Goal: Check status: Check status

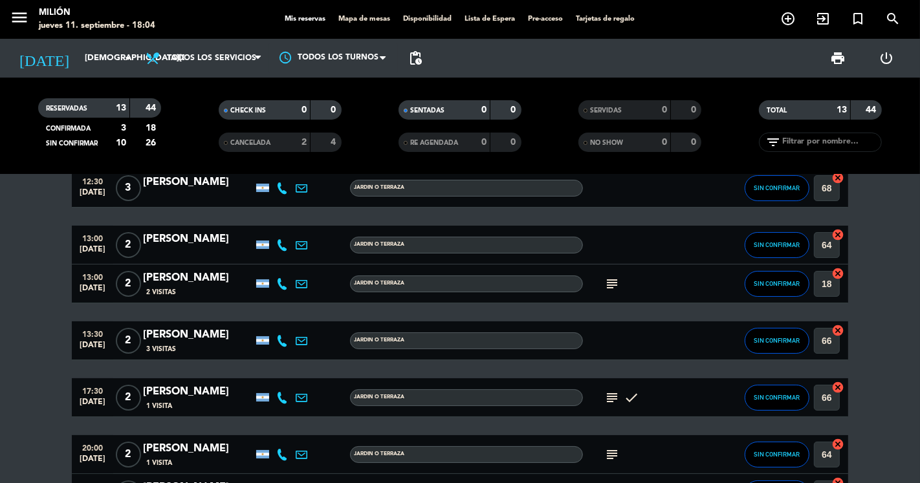
click at [603, 395] on span "subject" at bounding box center [612, 398] width 19 height 16
click at [611, 398] on icon "subject" at bounding box center [613, 398] width 16 height 16
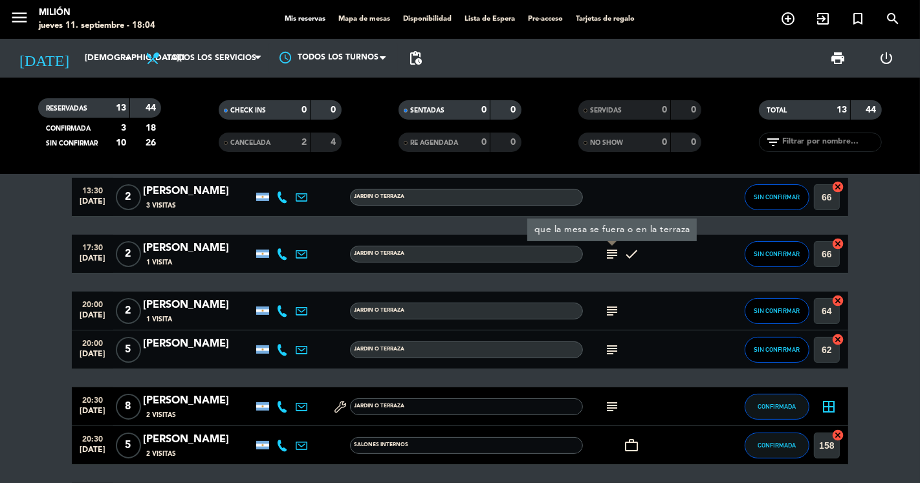
click at [610, 315] on icon "subject" at bounding box center [613, 312] width 16 height 16
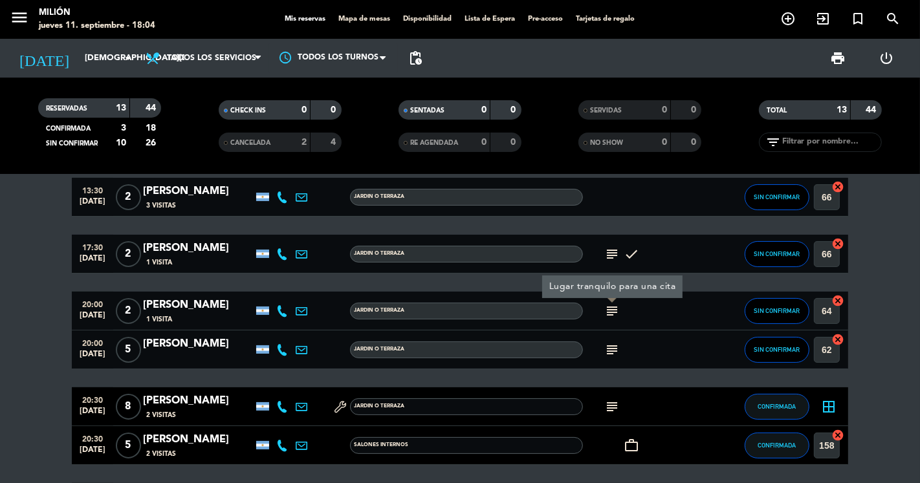
click at [614, 347] on icon "subject" at bounding box center [613, 350] width 16 height 16
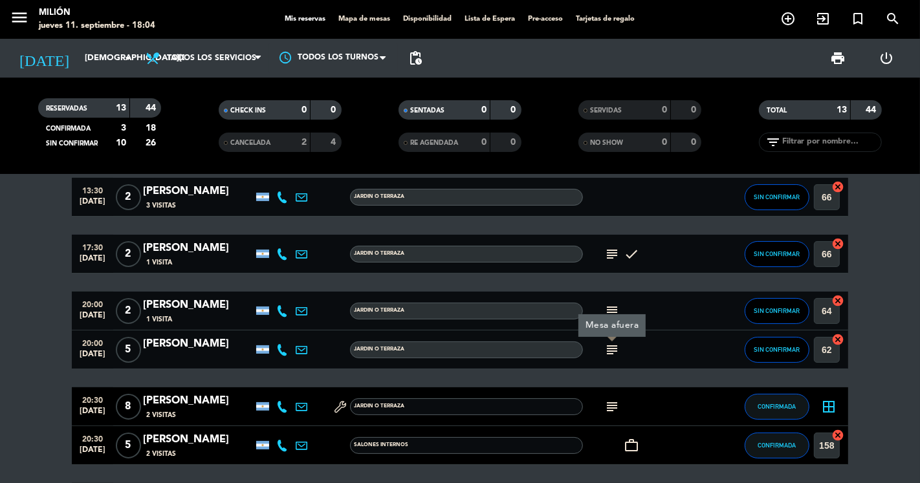
click at [610, 308] on icon "subject" at bounding box center [613, 312] width 16 height 16
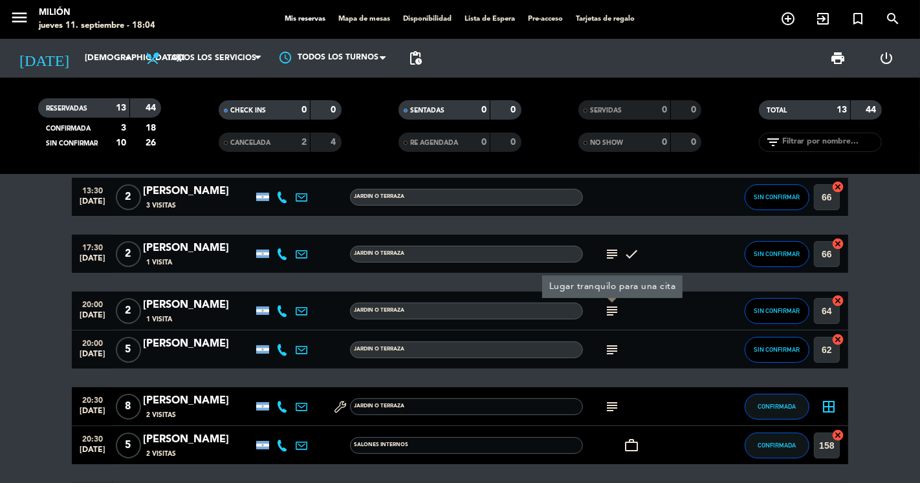
click at [610, 308] on icon "subject" at bounding box center [613, 312] width 16 height 16
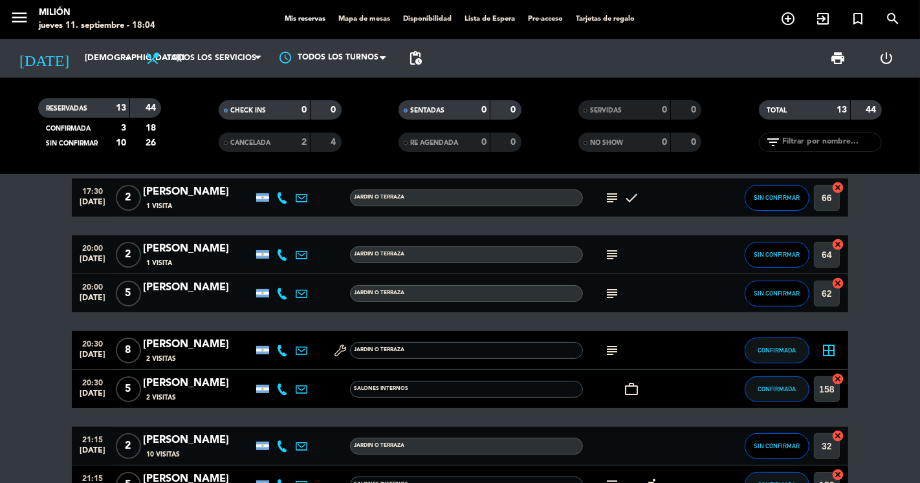
scroll to position [287, 0]
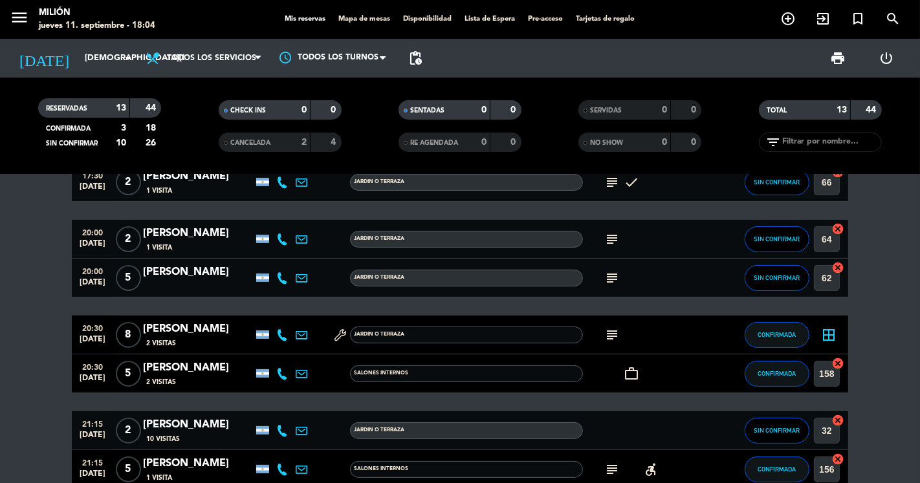
click at [610, 337] on icon "subject" at bounding box center [613, 336] width 16 height 16
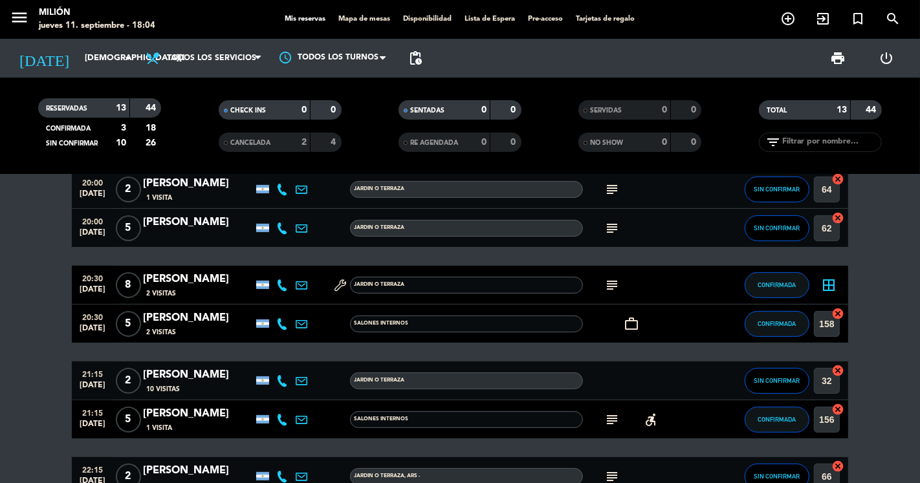
scroll to position [359, 0]
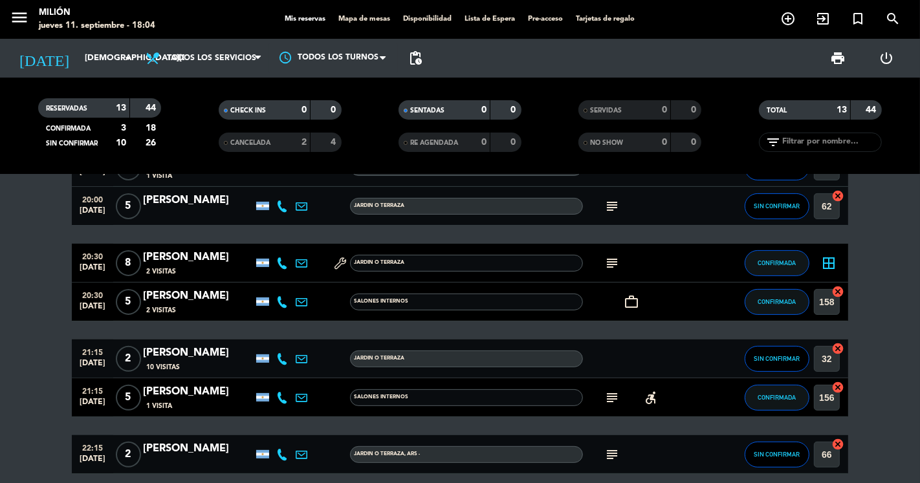
click at [607, 397] on icon "subject" at bounding box center [613, 398] width 16 height 16
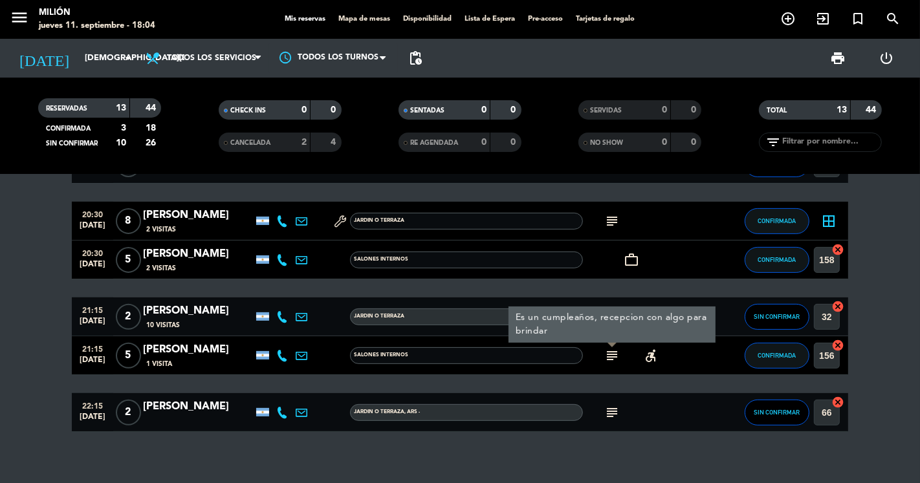
scroll to position [414, 0]
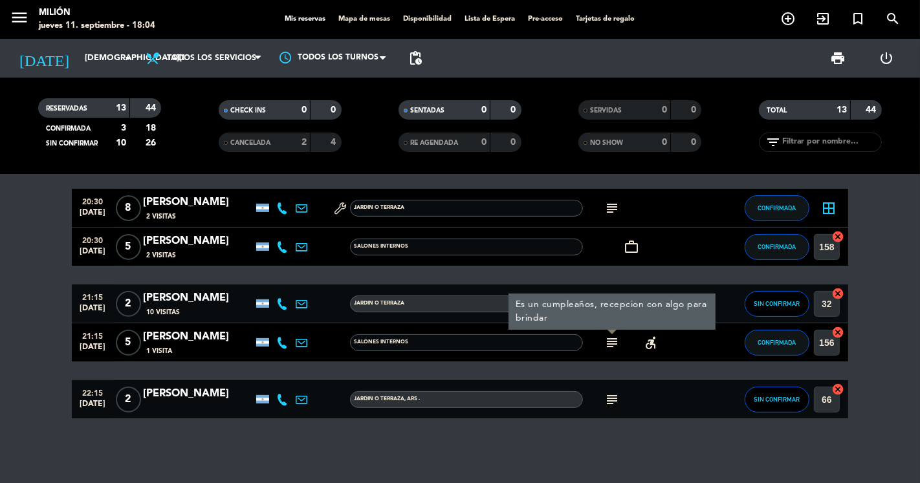
click at [608, 397] on icon "subject" at bounding box center [613, 400] width 16 height 16
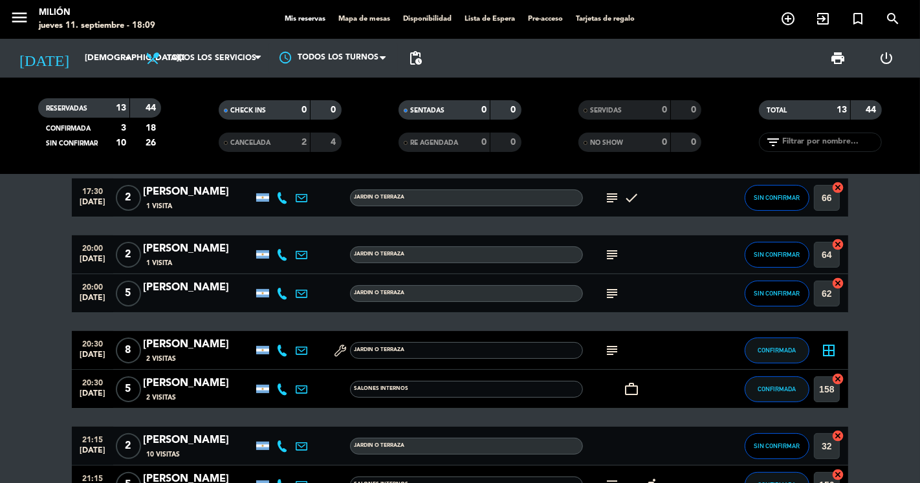
scroll to position [270, 0]
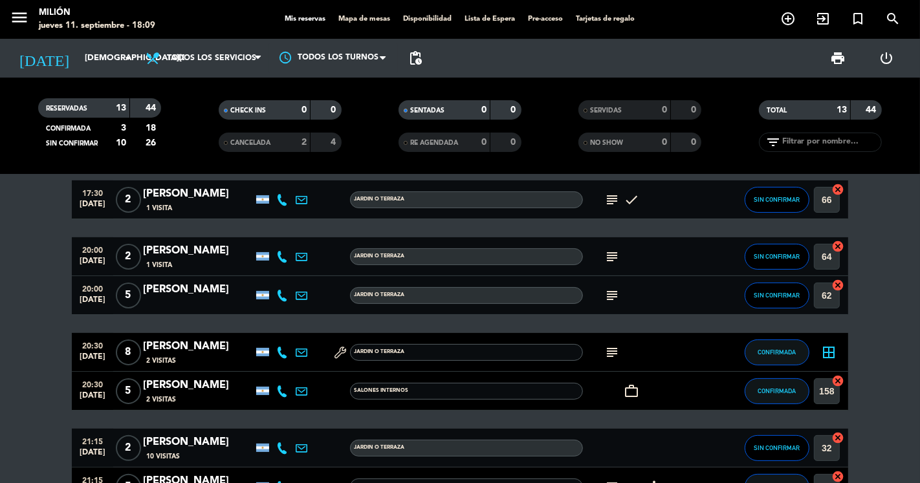
click at [126, 358] on span "8" at bounding box center [128, 353] width 25 height 26
click at [610, 353] on icon "subject" at bounding box center [613, 353] width 16 height 16
click at [614, 291] on icon "subject" at bounding box center [613, 296] width 16 height 16
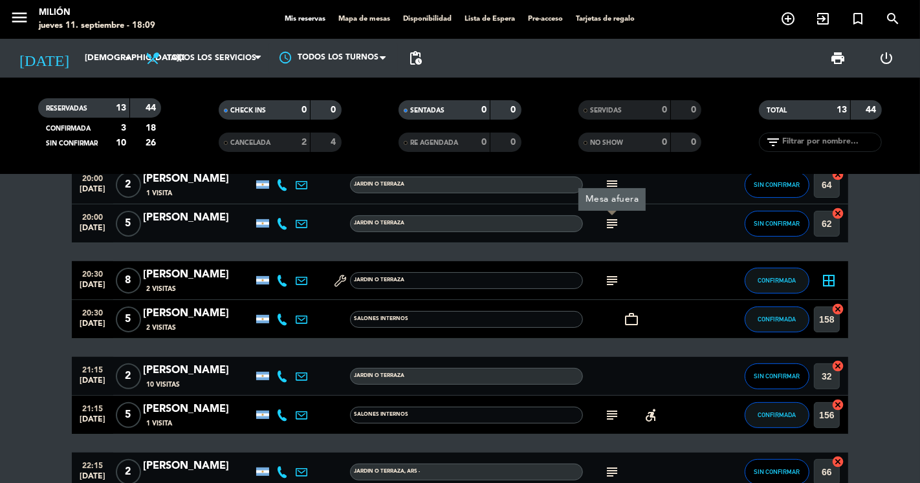
scroll to position [414, 0]
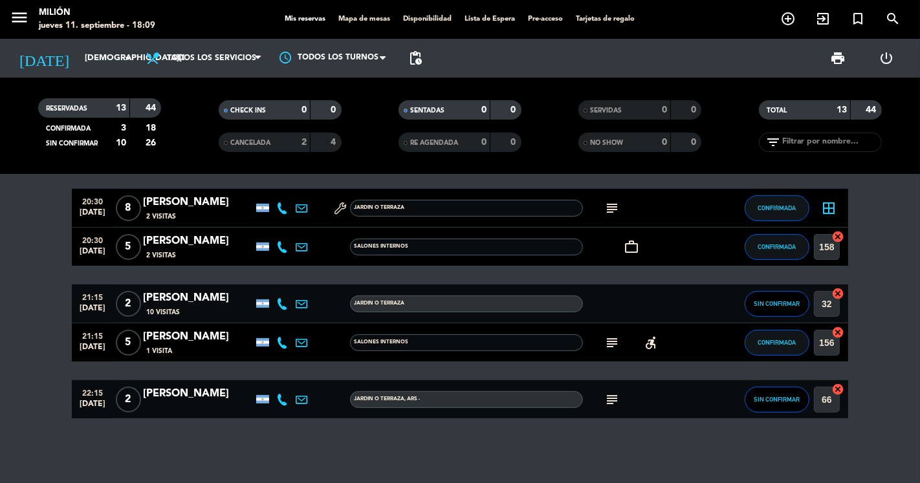
click at [620, 395] on span "subject" at bounding box center [612, 400] width 19 height 16
click at [607, 398] on icon "subject" at bounding box center [613, 400] width 16 height 16
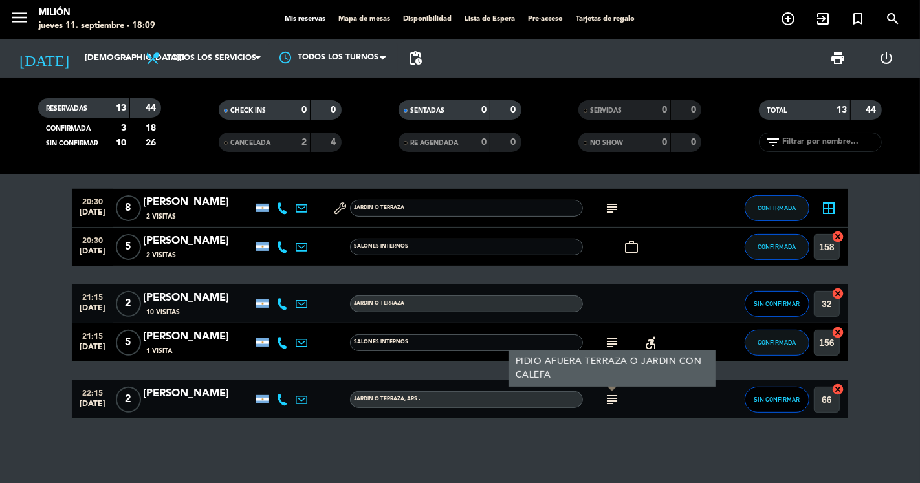
click at [607, 399] on icon "subject" at bounding box center [613, 400] width 16 height 16
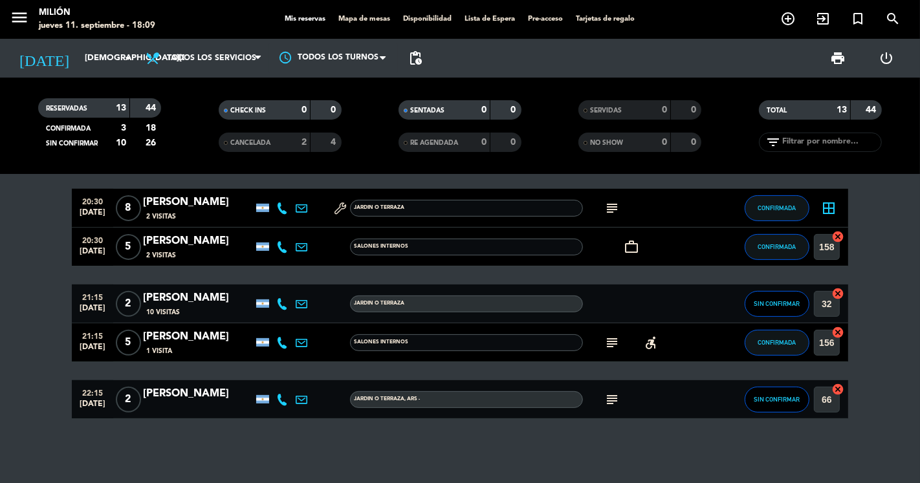
click at [610, 337] on icon "subject" at bounding box center [613, 343] width 16 height 16
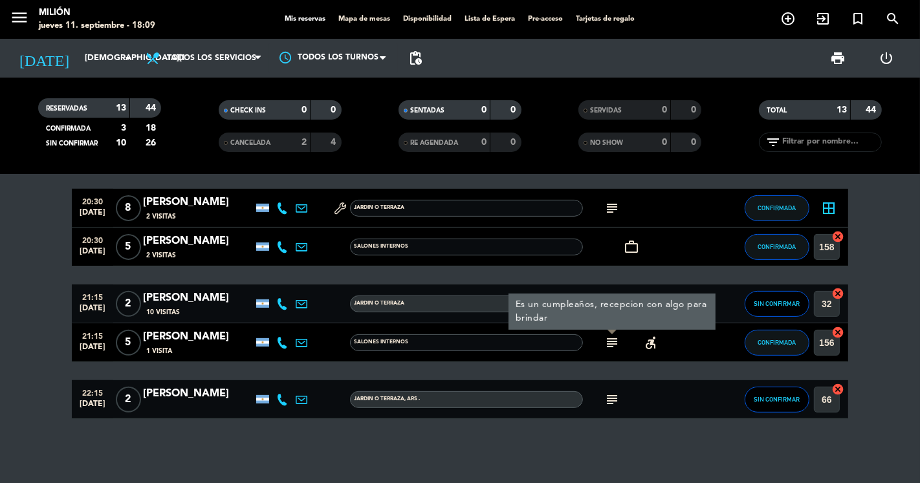
click at [1, 307] on bookings-row "12:30 [DATE] 4 [PERSON_NAME] headset_mic turned_in_not Sin menú asignado SIN CO…" at bounding box center [460, 104] width 920 height 632
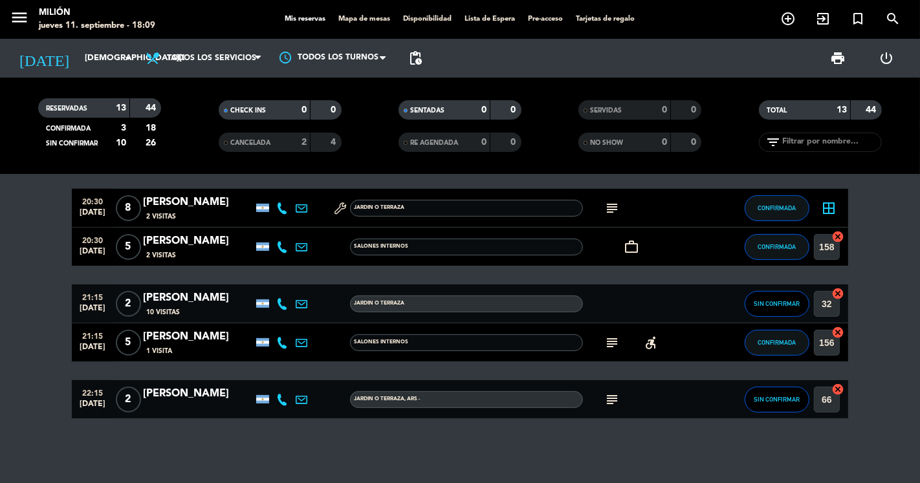
scroll to position [342, 0]
